Goal: Find specific page/section

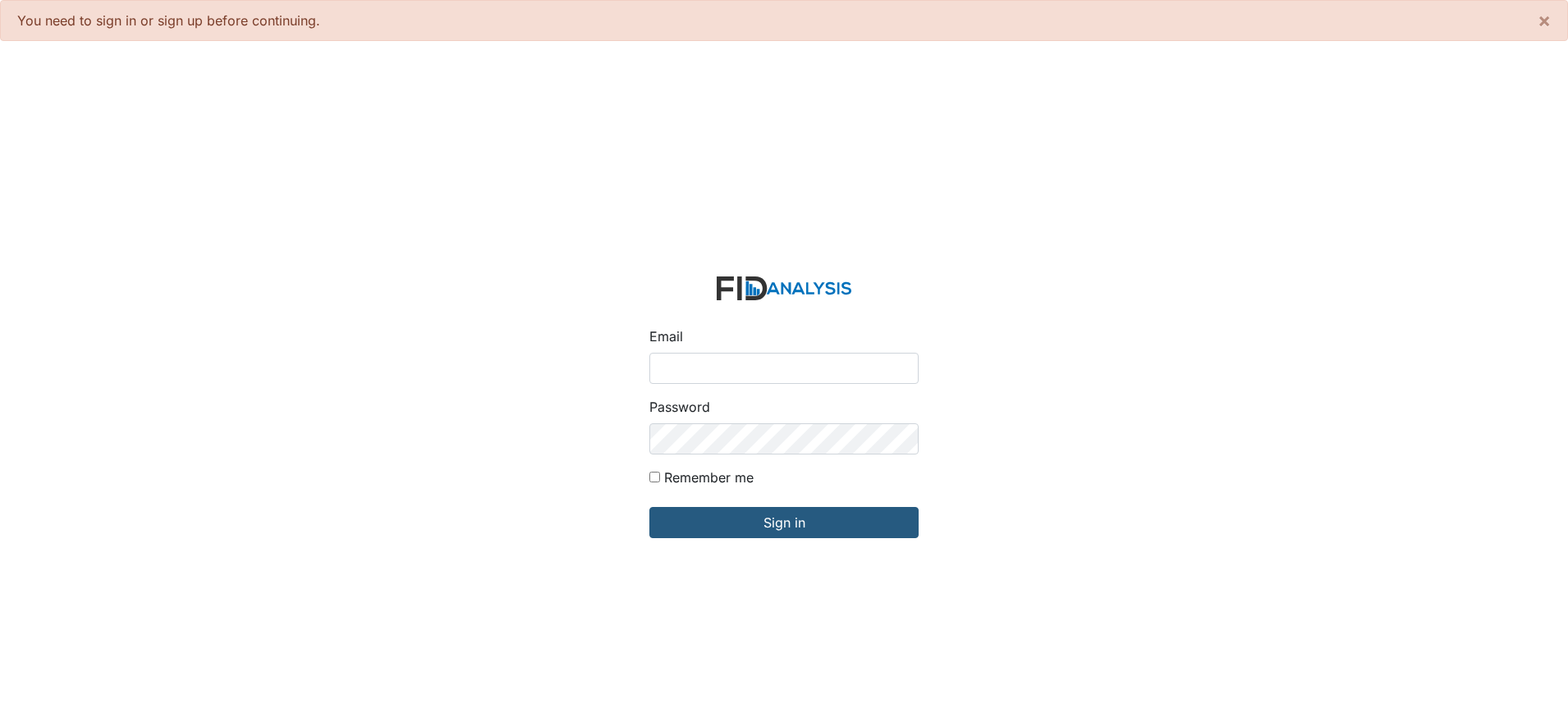
click at [656, 358] on input "Email" at bounding box center [784, 368] width 269 height 31
type input "[EMAIL_ADDRESS][DOMAIN_NAME]"
click at [649, 507] on input "Sign in" at bounding box center [784, 522] width 269 height 31
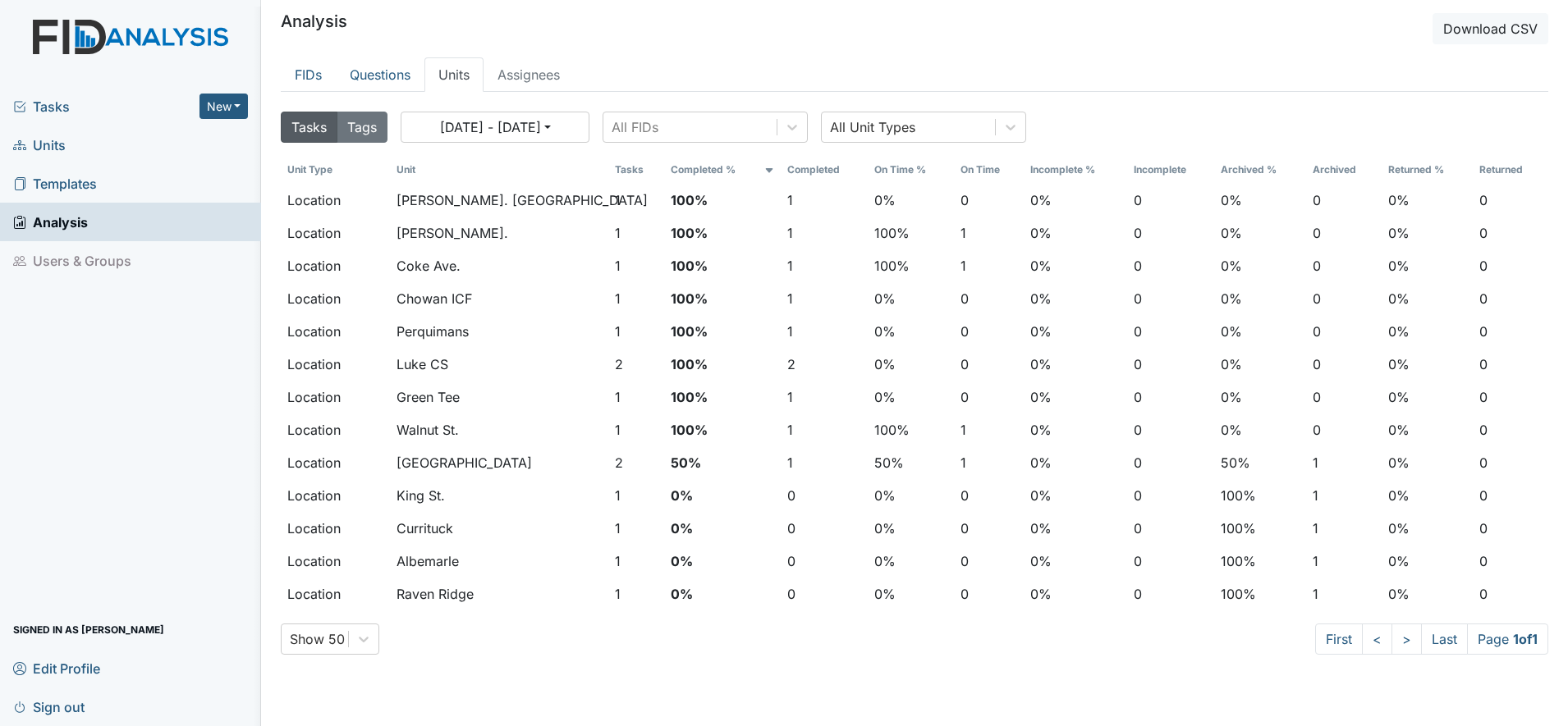
click at [49, 140] on span "Units" at bounding box center [39, 145] width 53 height 25
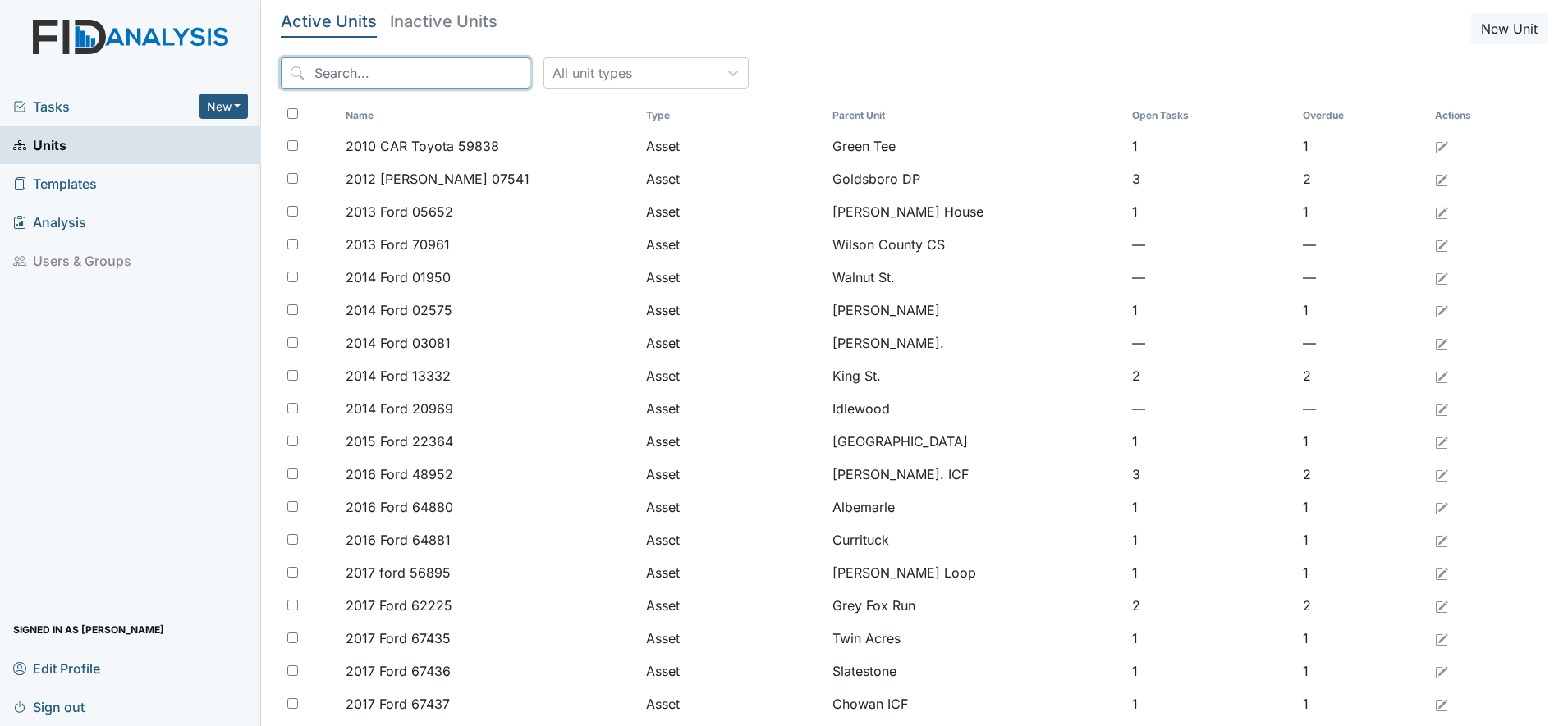
click at [334, 78] on input "search" at bounding box center [405, 73] width 250 height 31
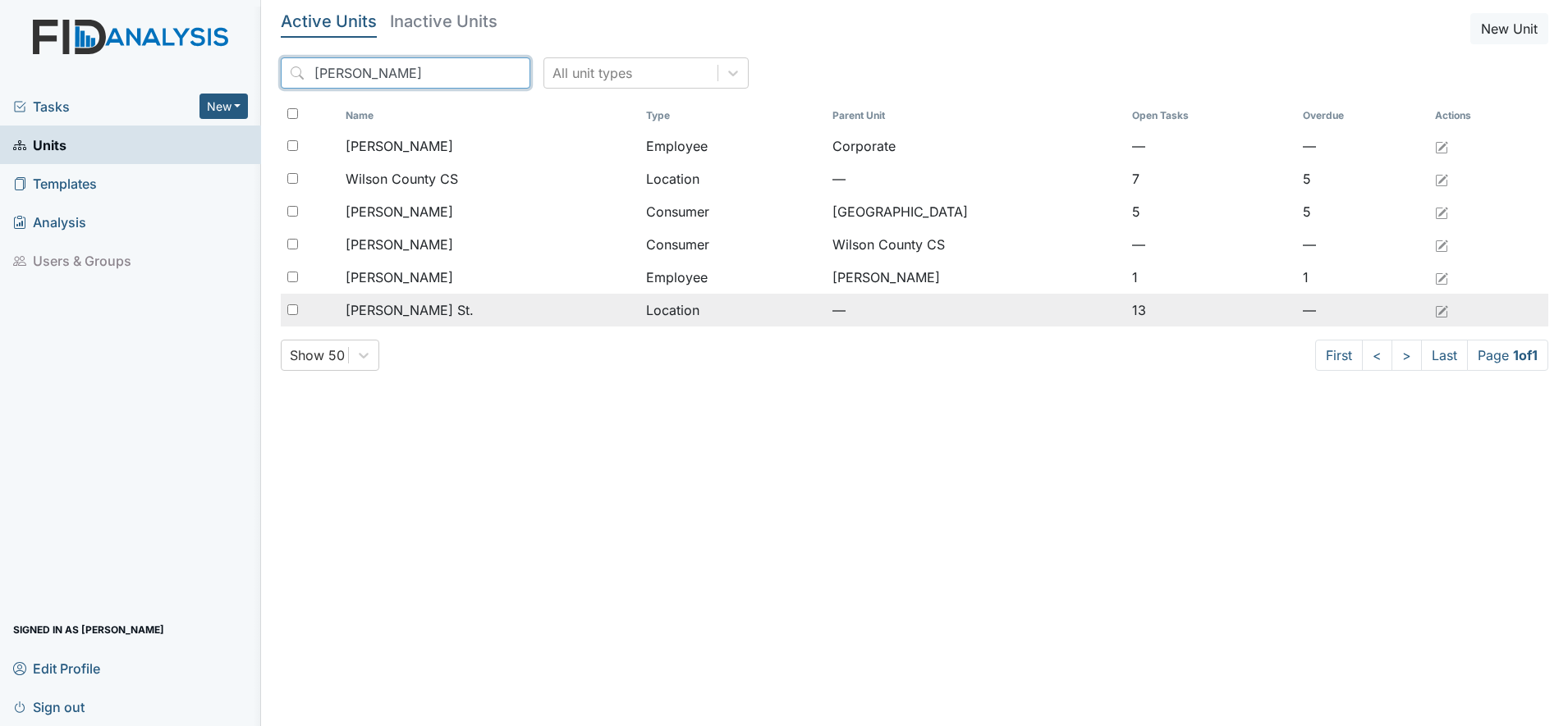
type input "wilson"
click at [384, 312] on span "[PERSON_NAME] St." at bounding box center [409, 310] width 128 height 20
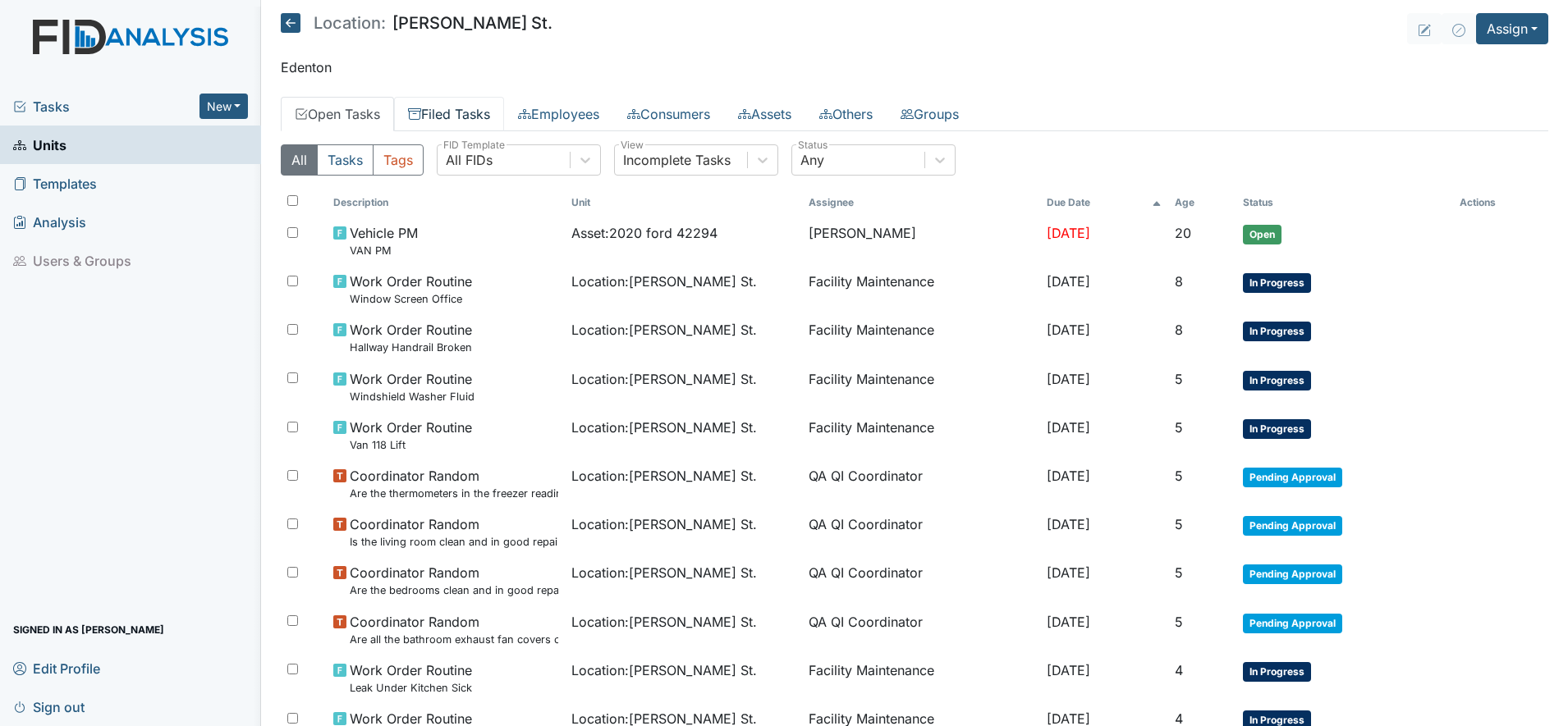
click at [457, 112] on link "Filed Tasks" at bounding box center [449, 114] width 110 height 34
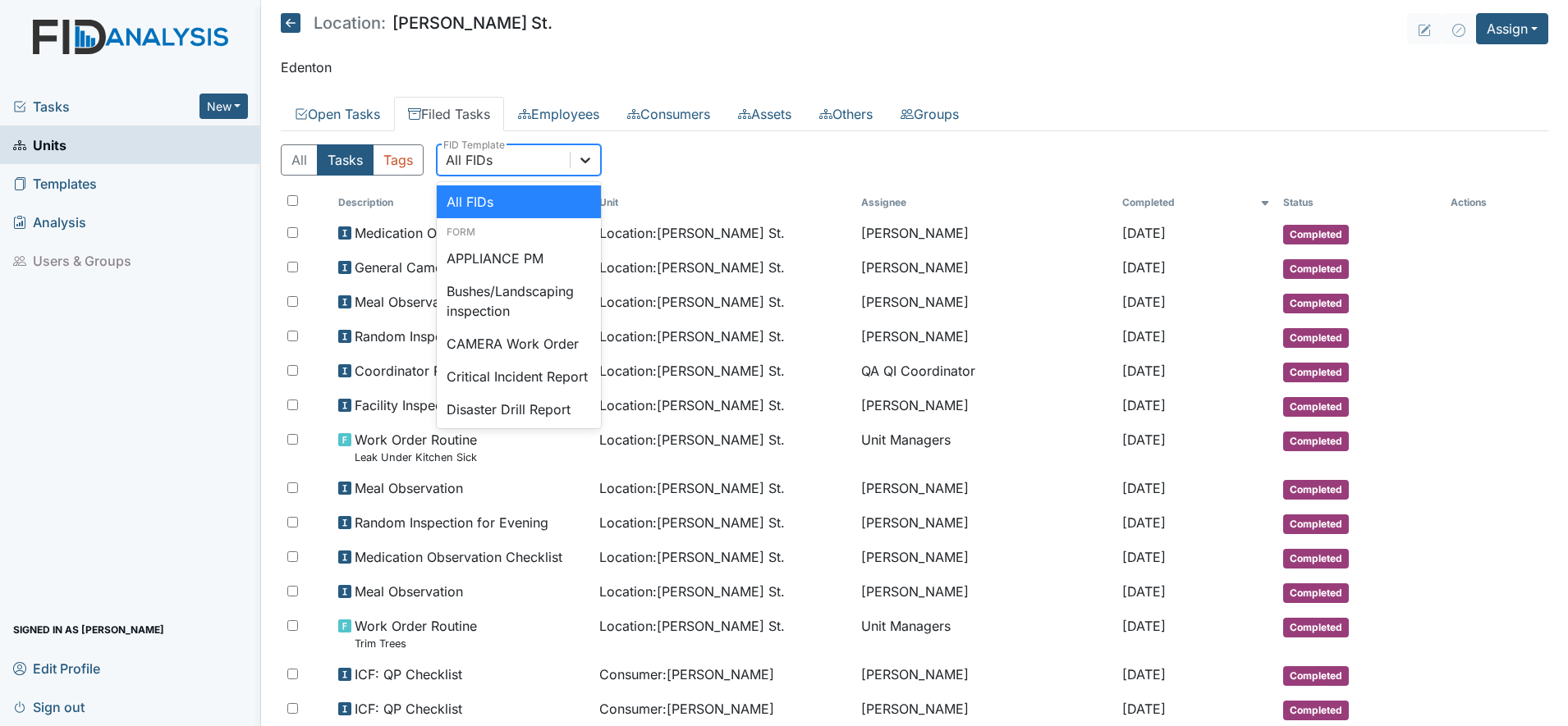
click at [591, 164] on icon at bounding box center [585, 160] width 17 height 17
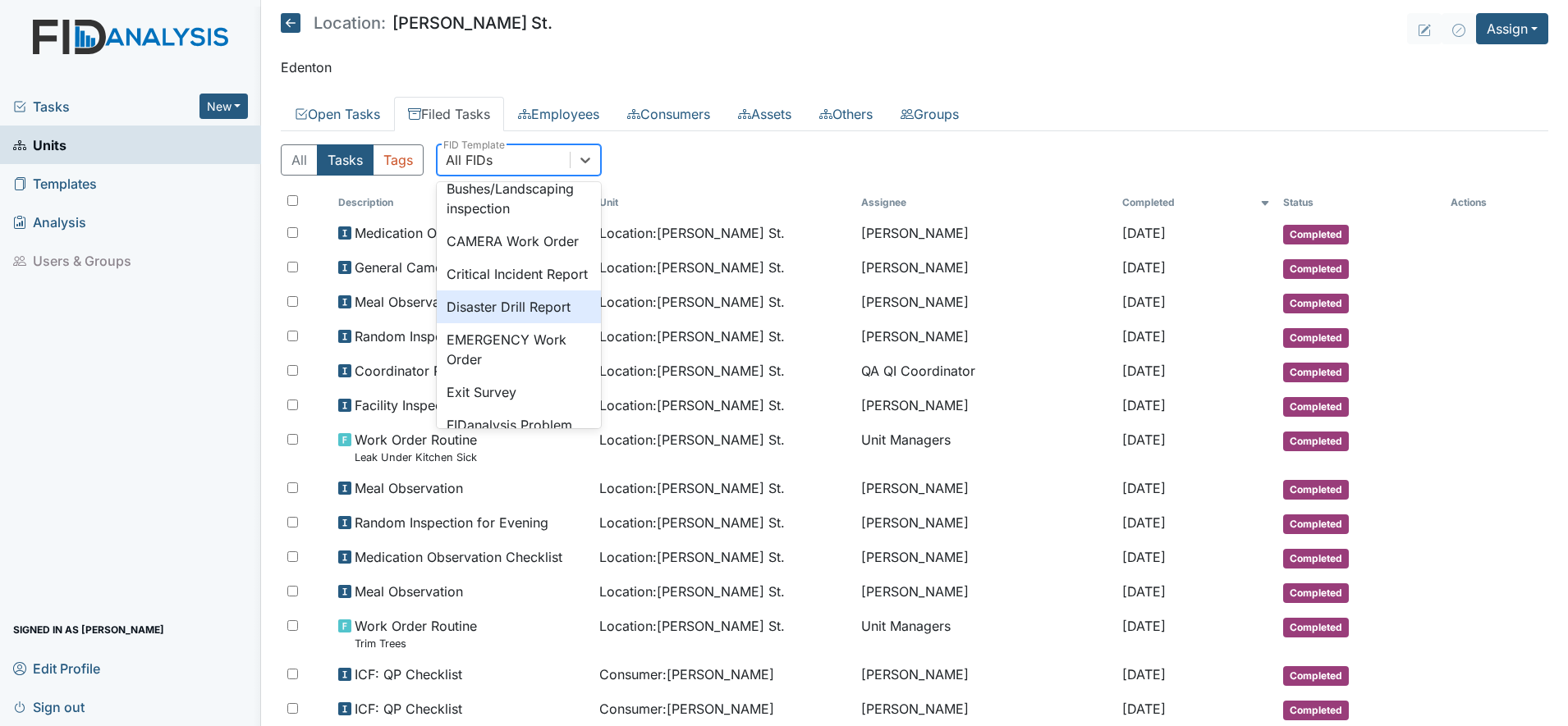
scroll to position [206, 0]
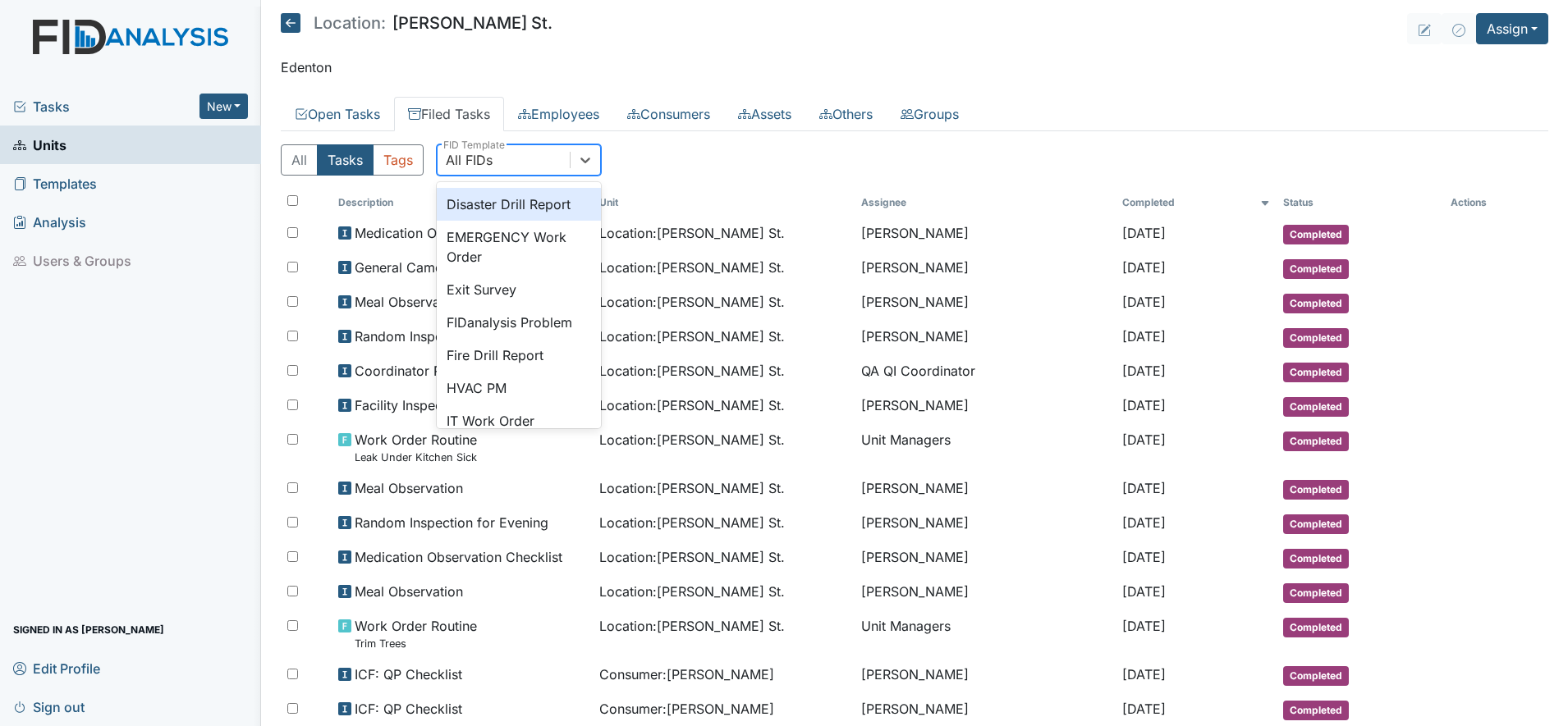
click at [557, 221] on div "Disaster Drill Report" at bounding box center [518, 204] width 164 height 33
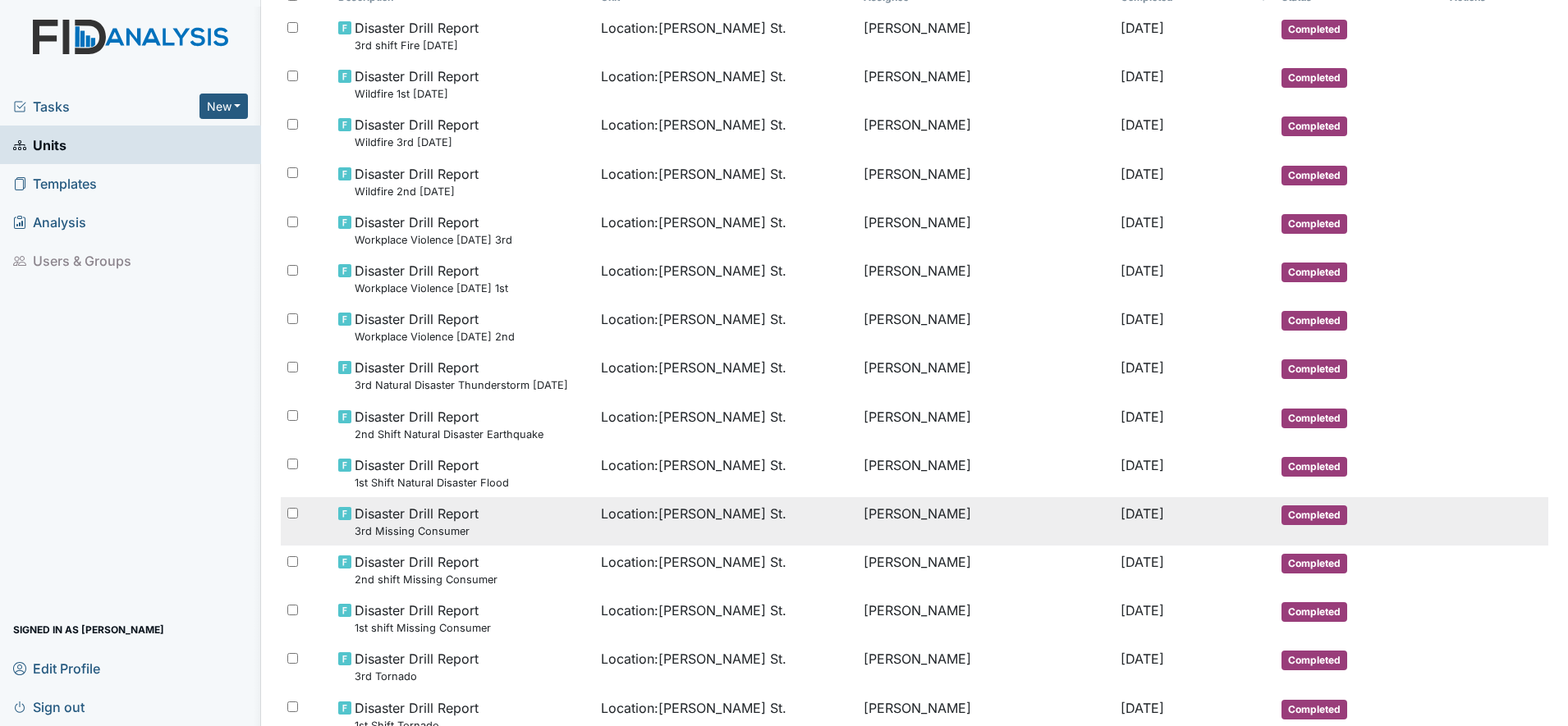
scroll to position [307, 0]
